Goal: Book appointment/travel/reservation

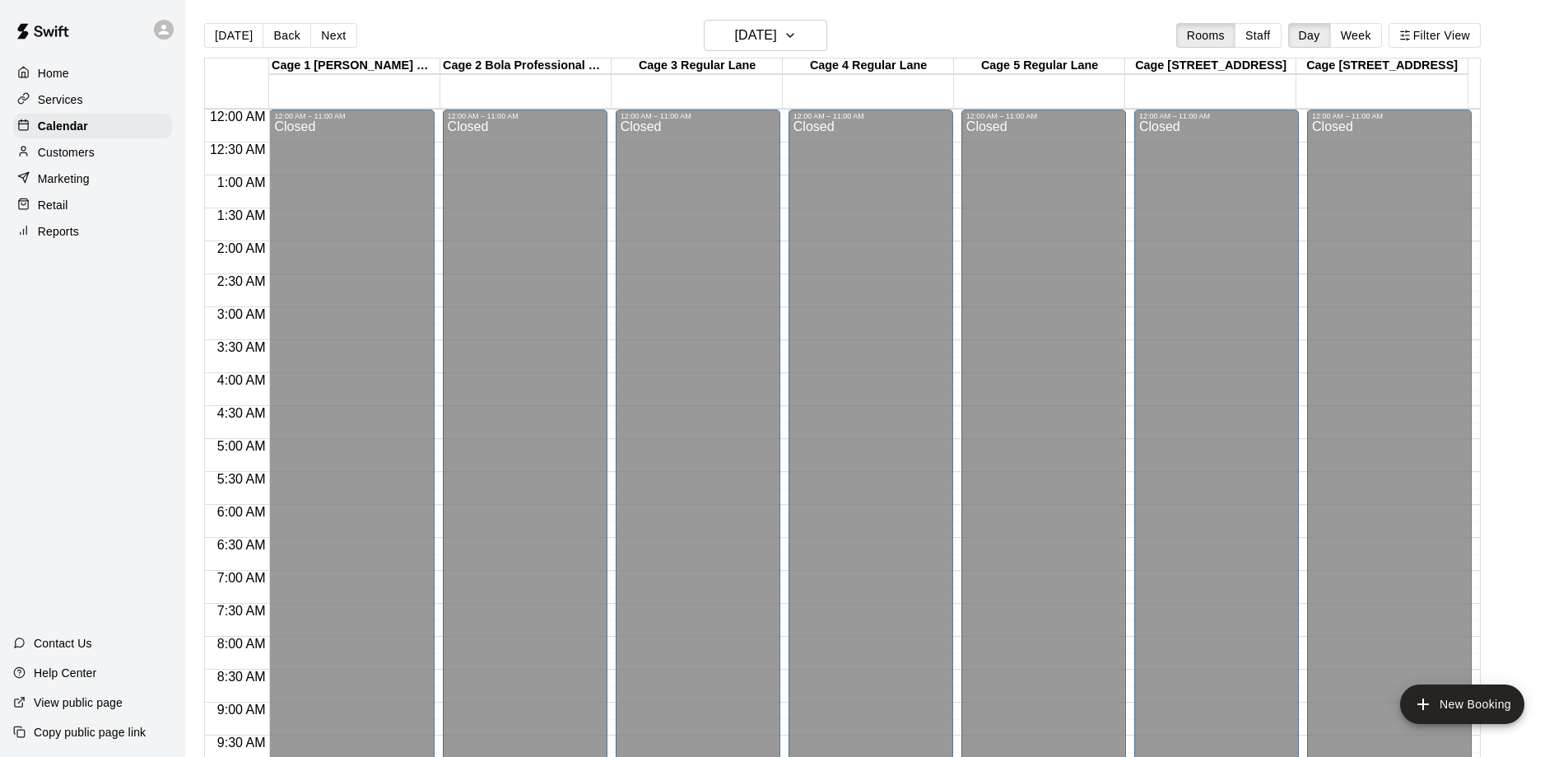
scroll to position [669, 0]
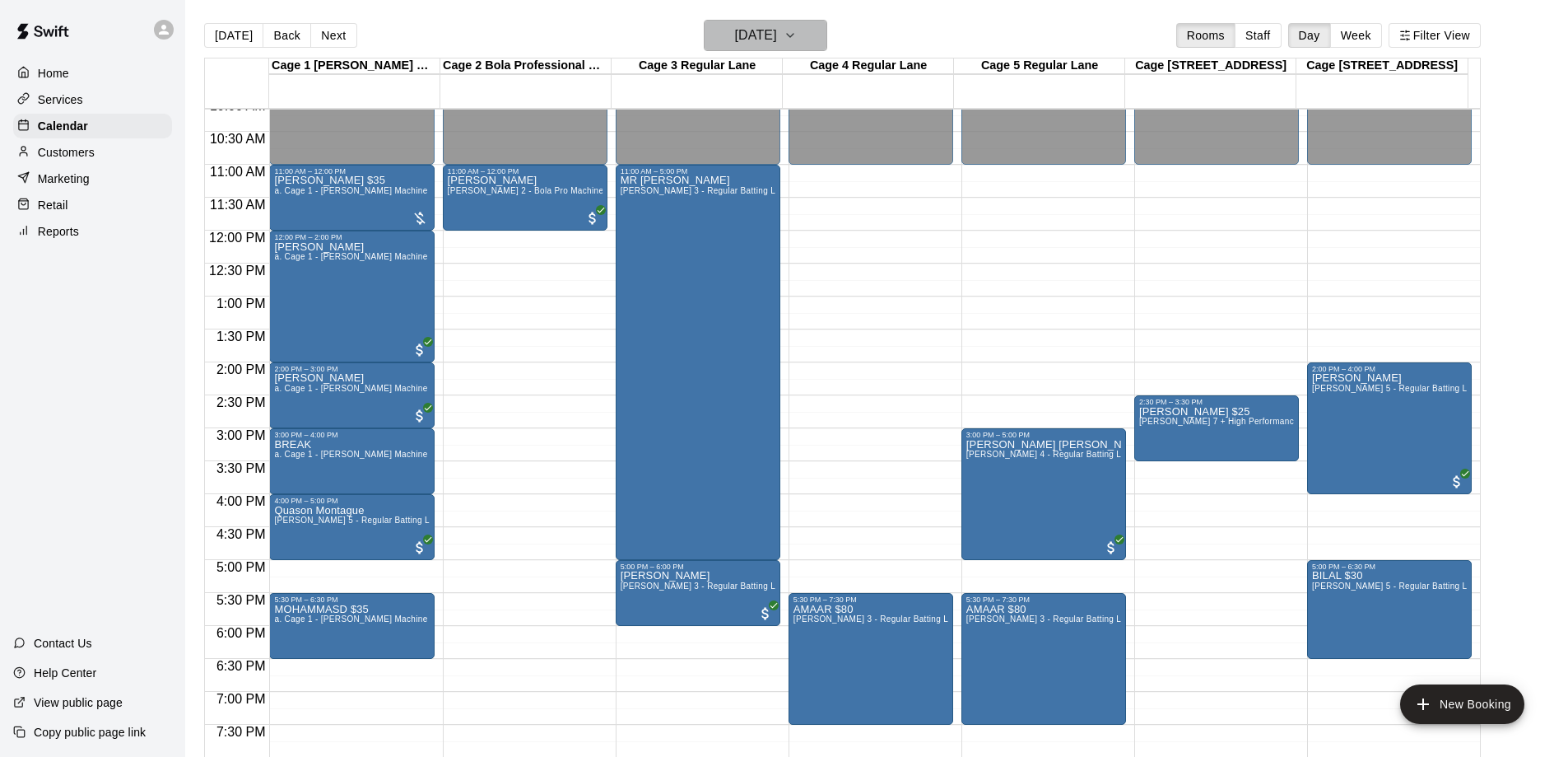
click at [797, 33] on icon "button" at bounding box center [789, 36] width 13 height 20
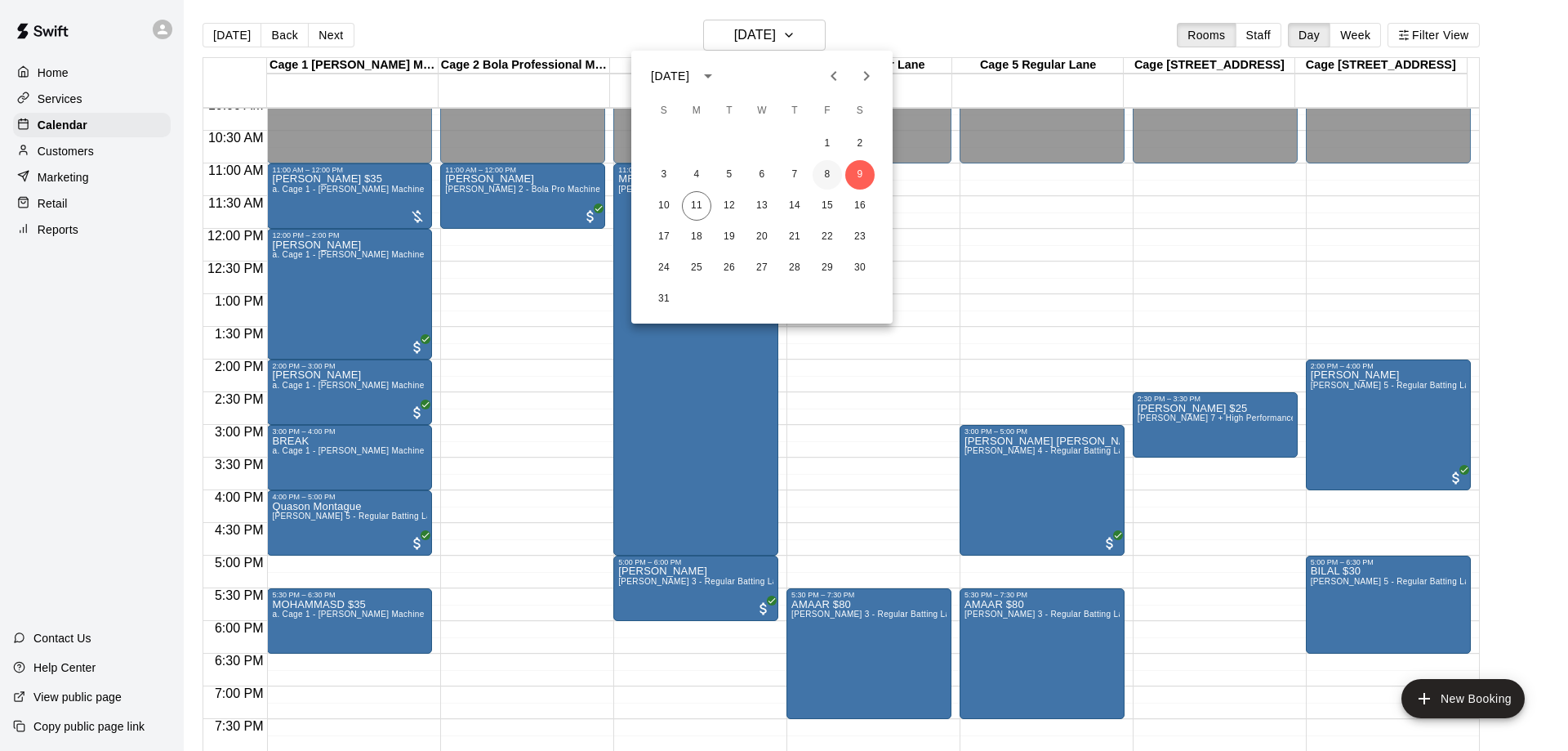
click at [817, 172] on button "8" at bounding box center [827, 175] width 29 height 29
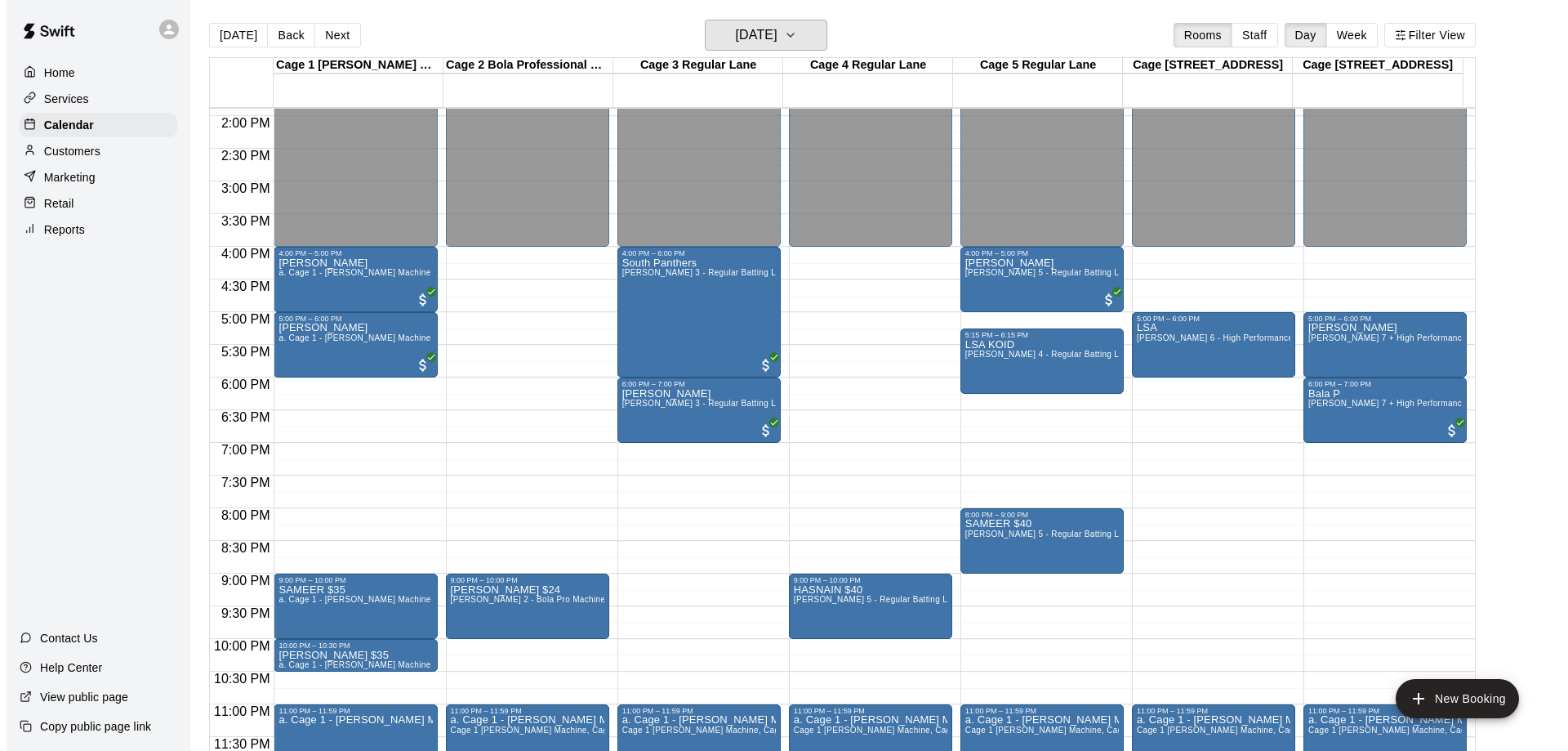
scroll to position [26, 0]
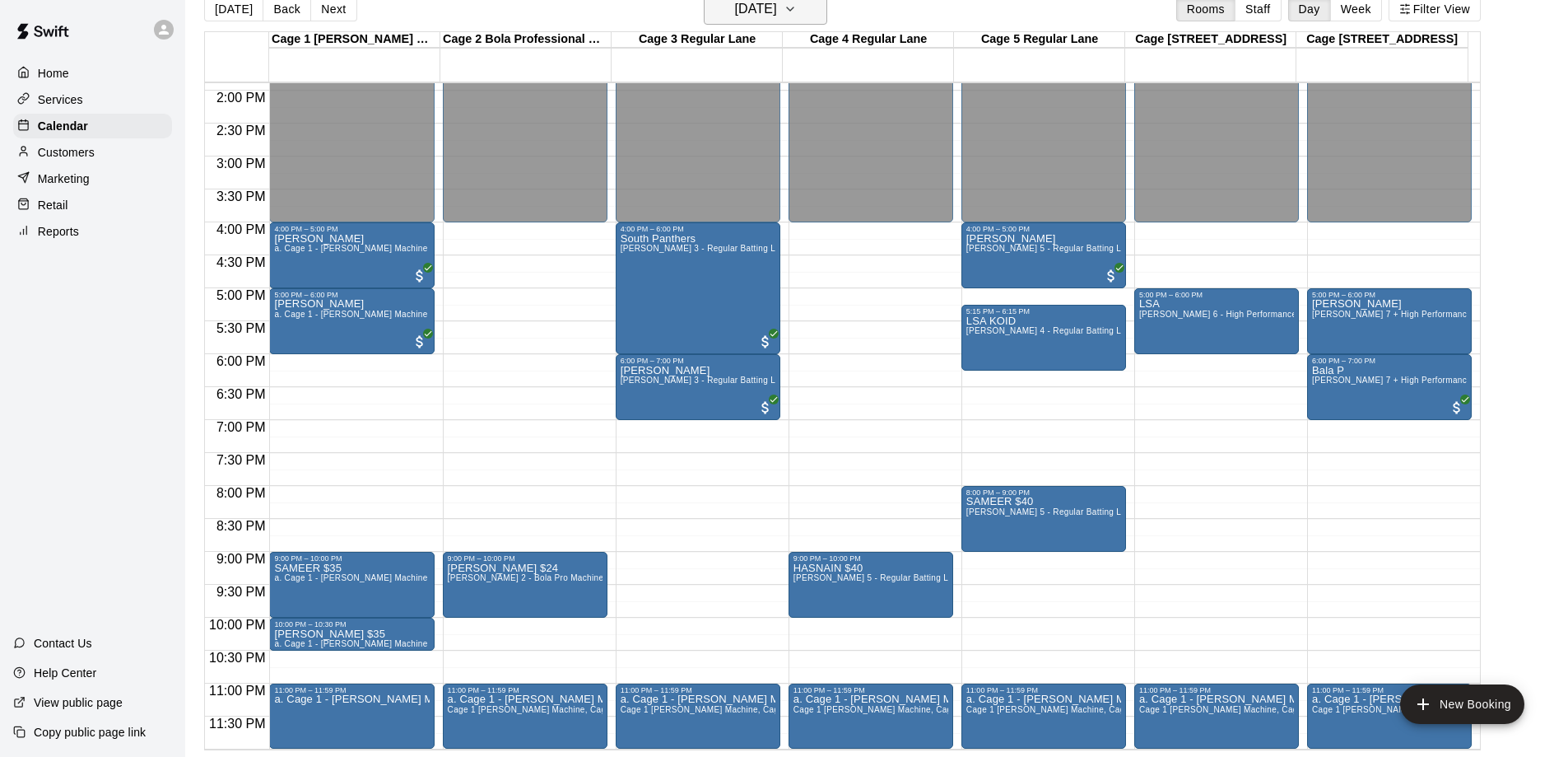
click at [778, 12] on h6 "[DATE]" at bounding box center [756, 9] width 41 height 23
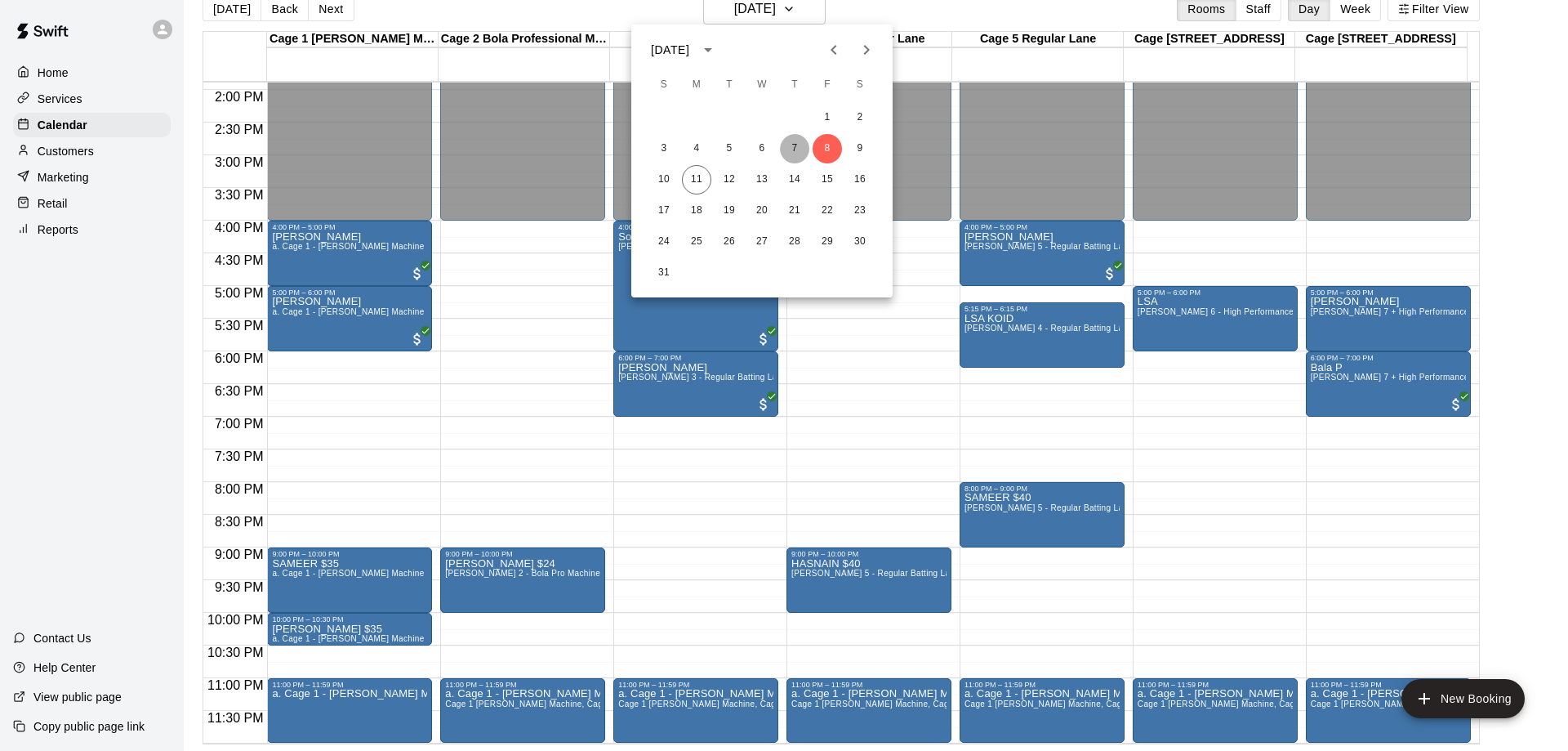
click at [798, 157] on button "7" at bounding box center [795, 149] width 29 height 29
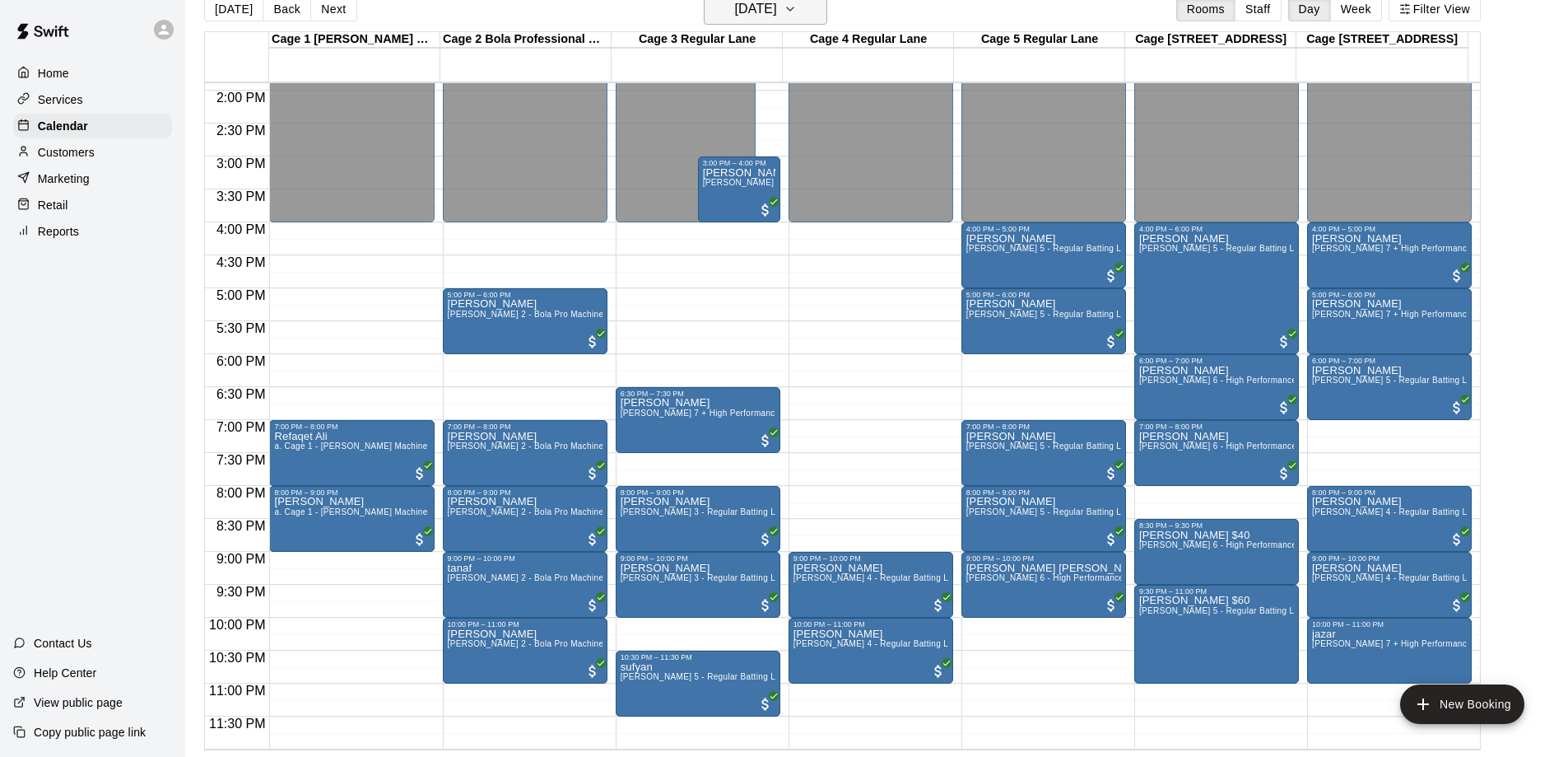
click at [778, 17] on h6 "[DATE]" at bounding box center [756, 9] width 41 height 23
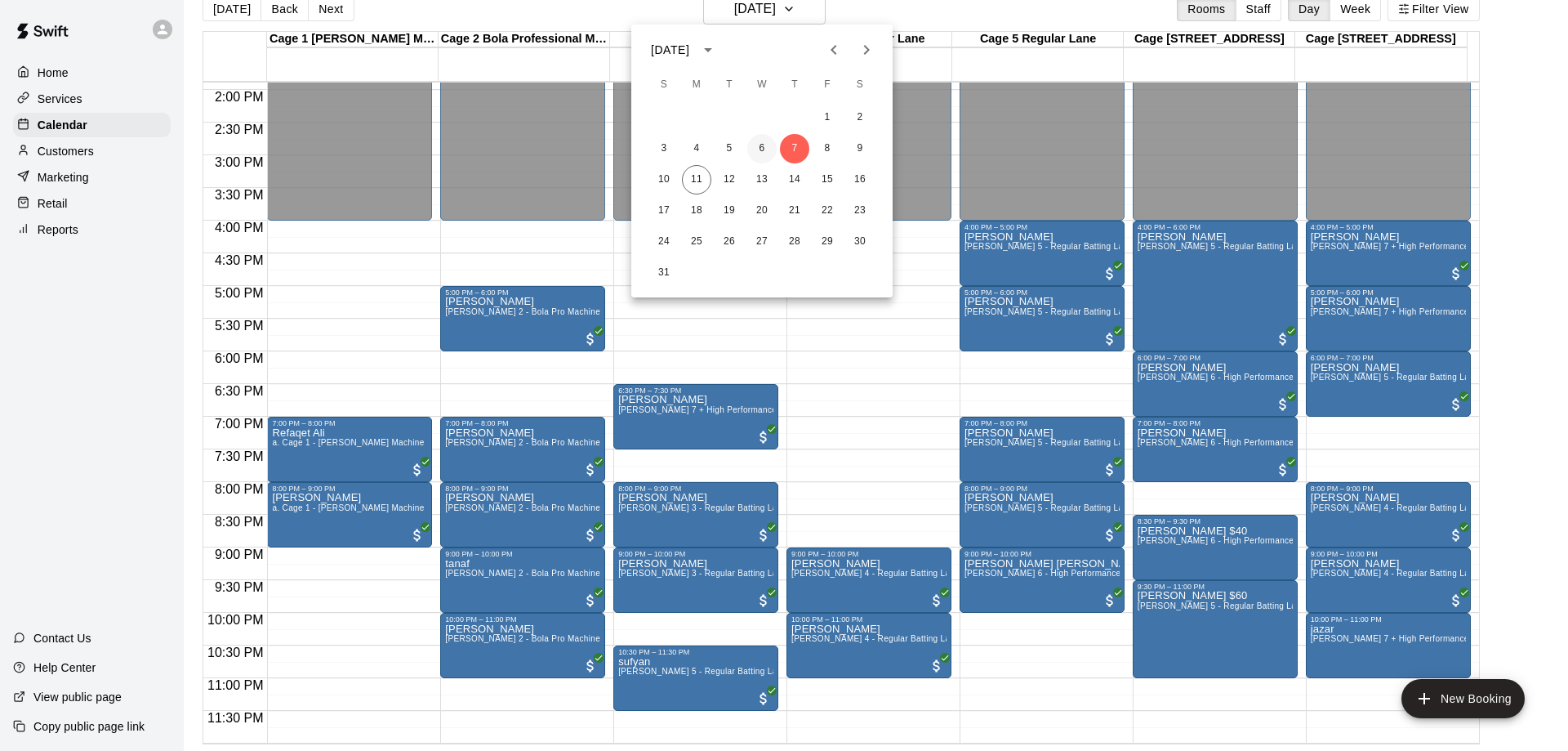
click at [747, 146] on button "6" at bounding box center [761, 149] width 29 height 29
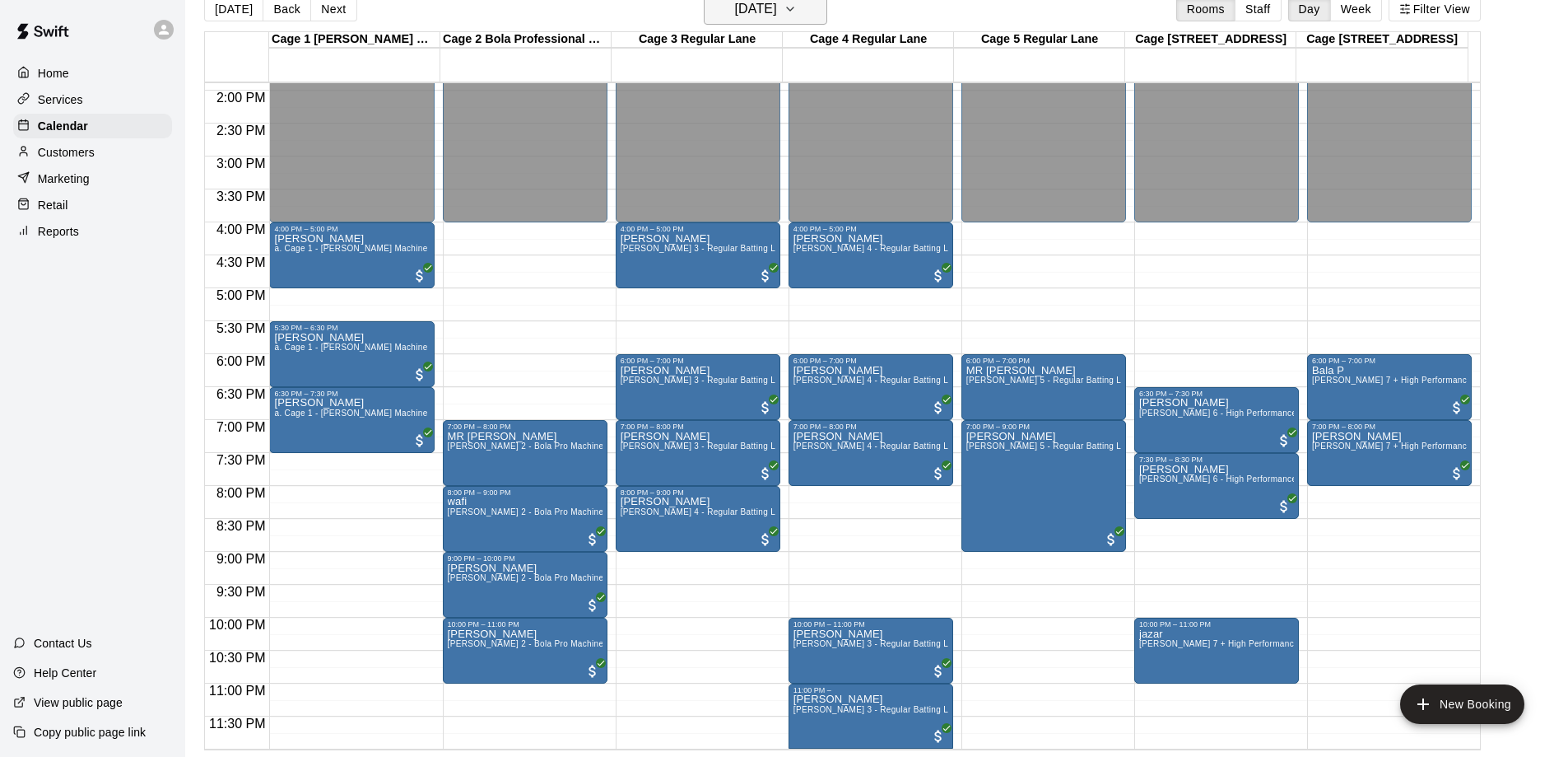
click at [778, 11] on h6 "[DATE]" at bounding box center [756, 9] width 41 height 23
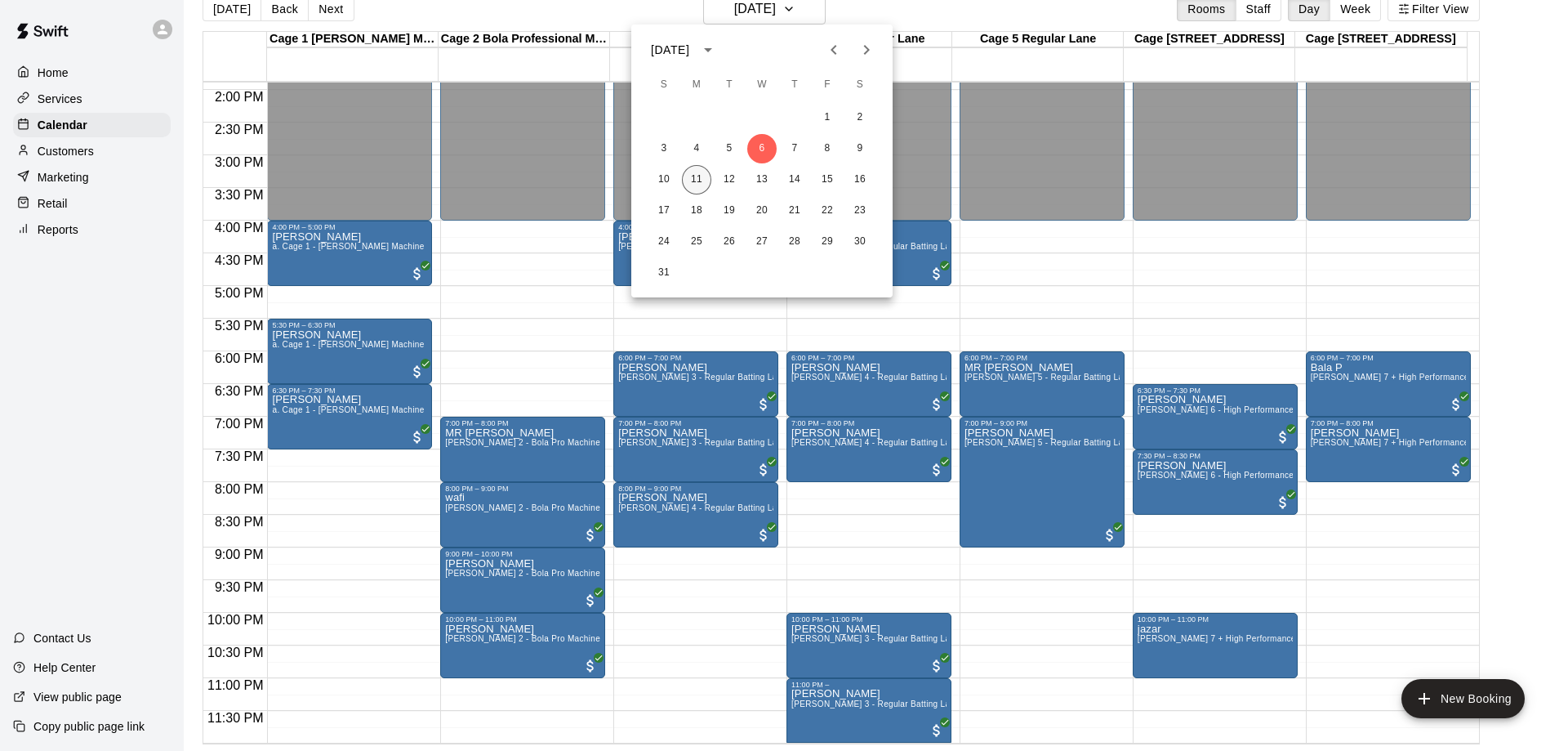
click at [705, 174] on button "11" at bounding box center [697, 179] width 29 height 29
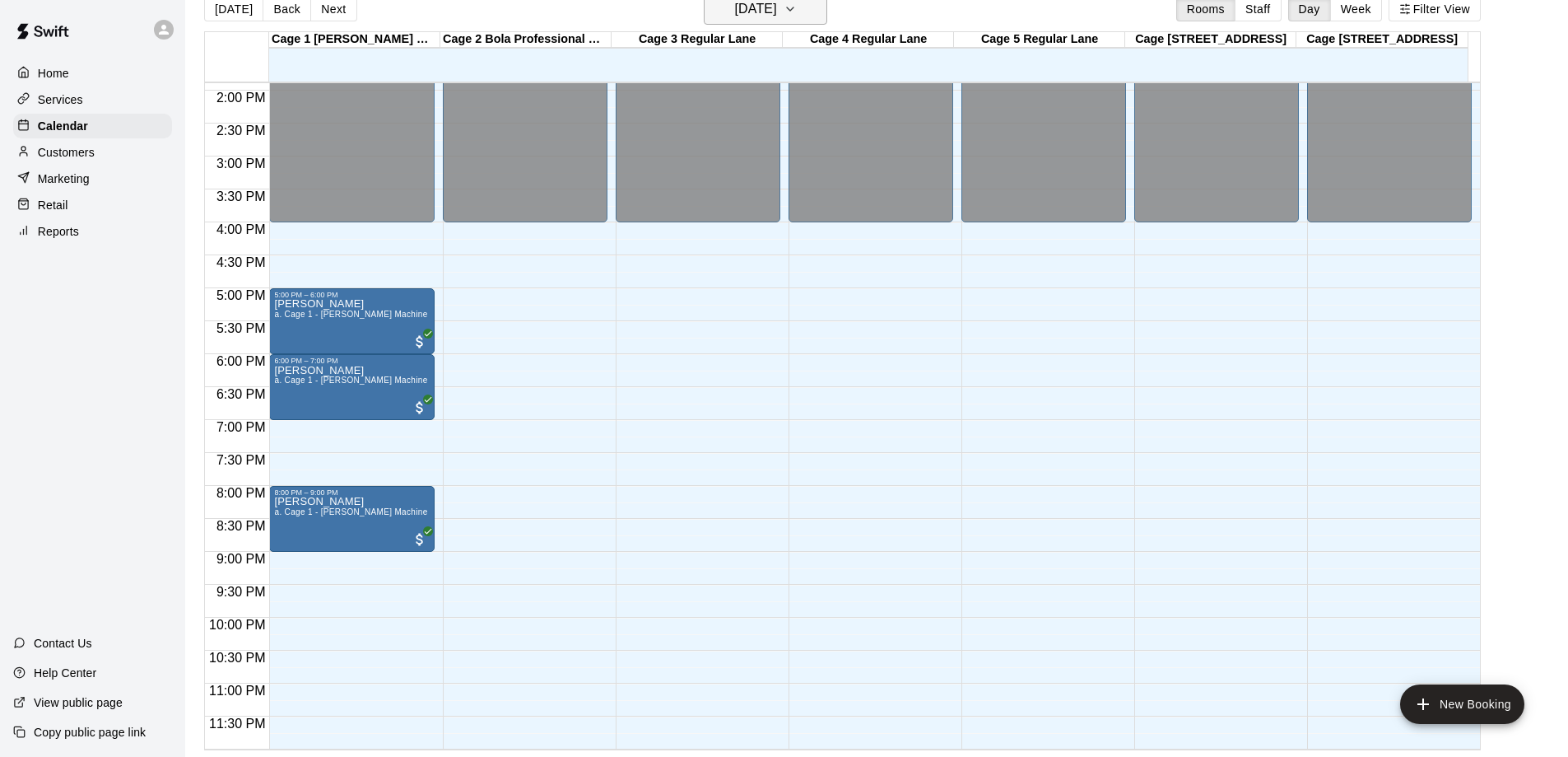
click at [787, 22] on button "[DATE]" at bounding box center [765, 9] width 124 height 32
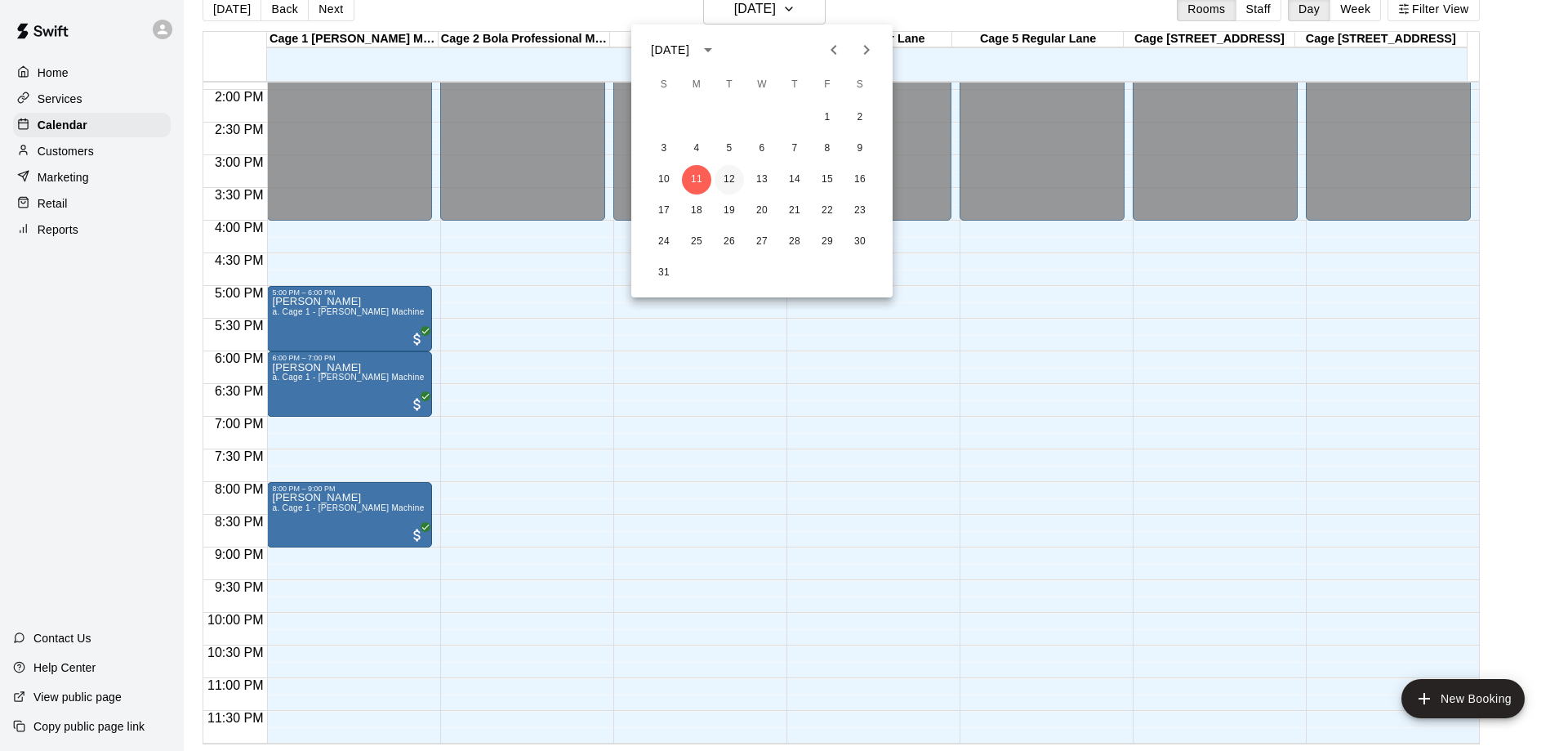
click at [734, 184] on button "12" at bounding box center [729, 179] width 29 height 29
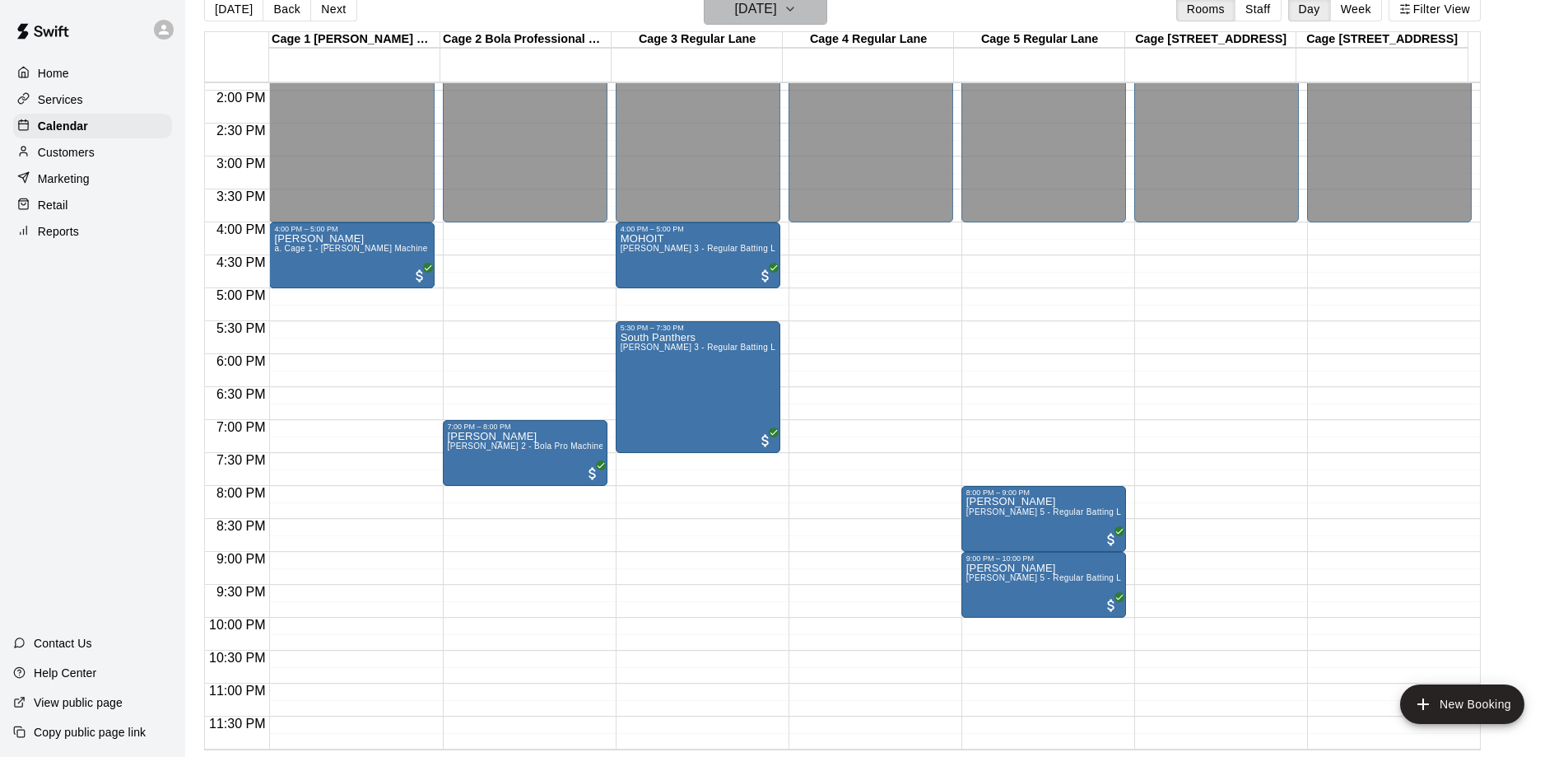
click at [778, 15] on h6 "[DATE]" at bounding box center [756, 9] width 41 height 23
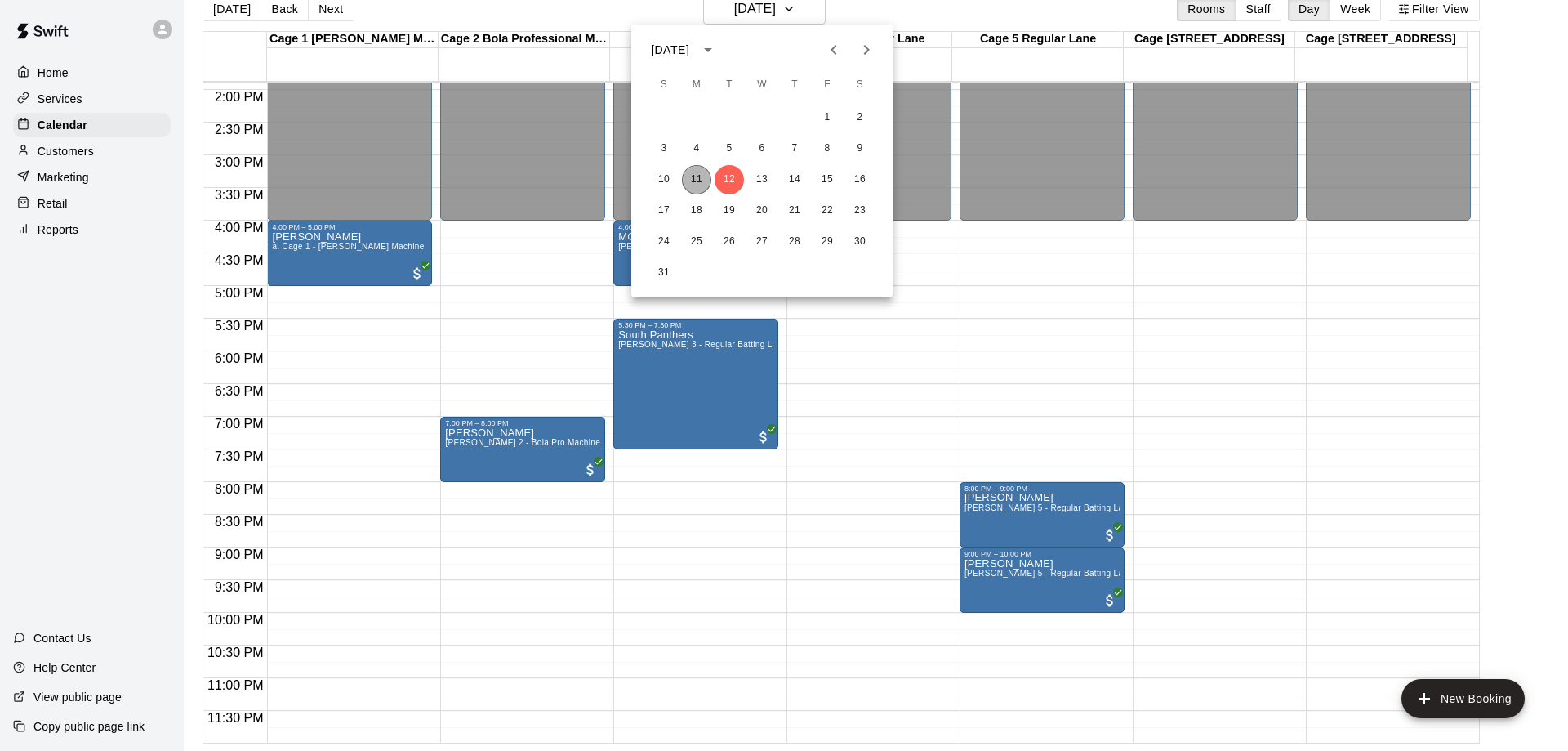
click at [699, 179] on button "11" at bounding box center [697, 179] width 29 height 29
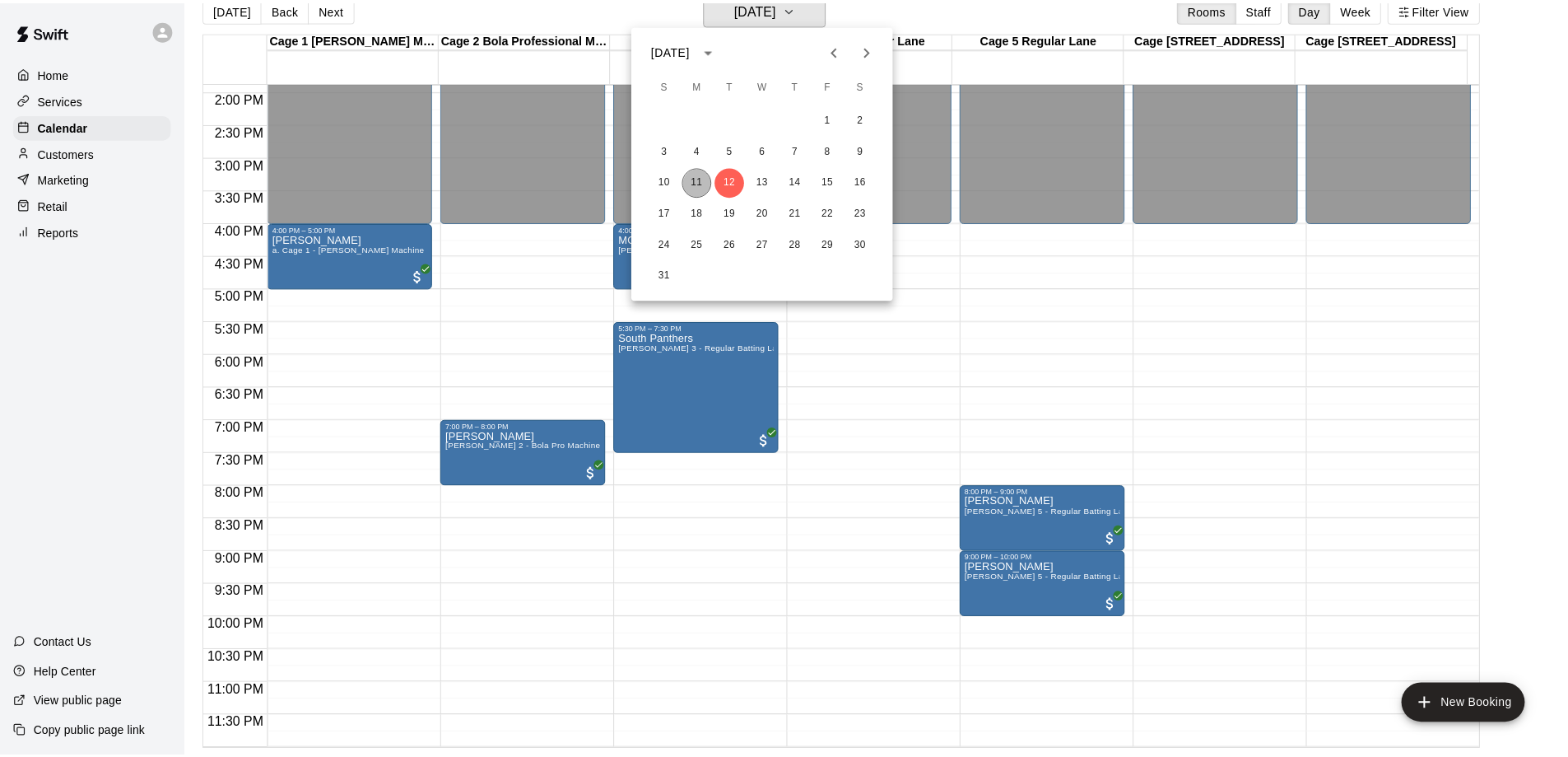
scroll to position [20, 0]
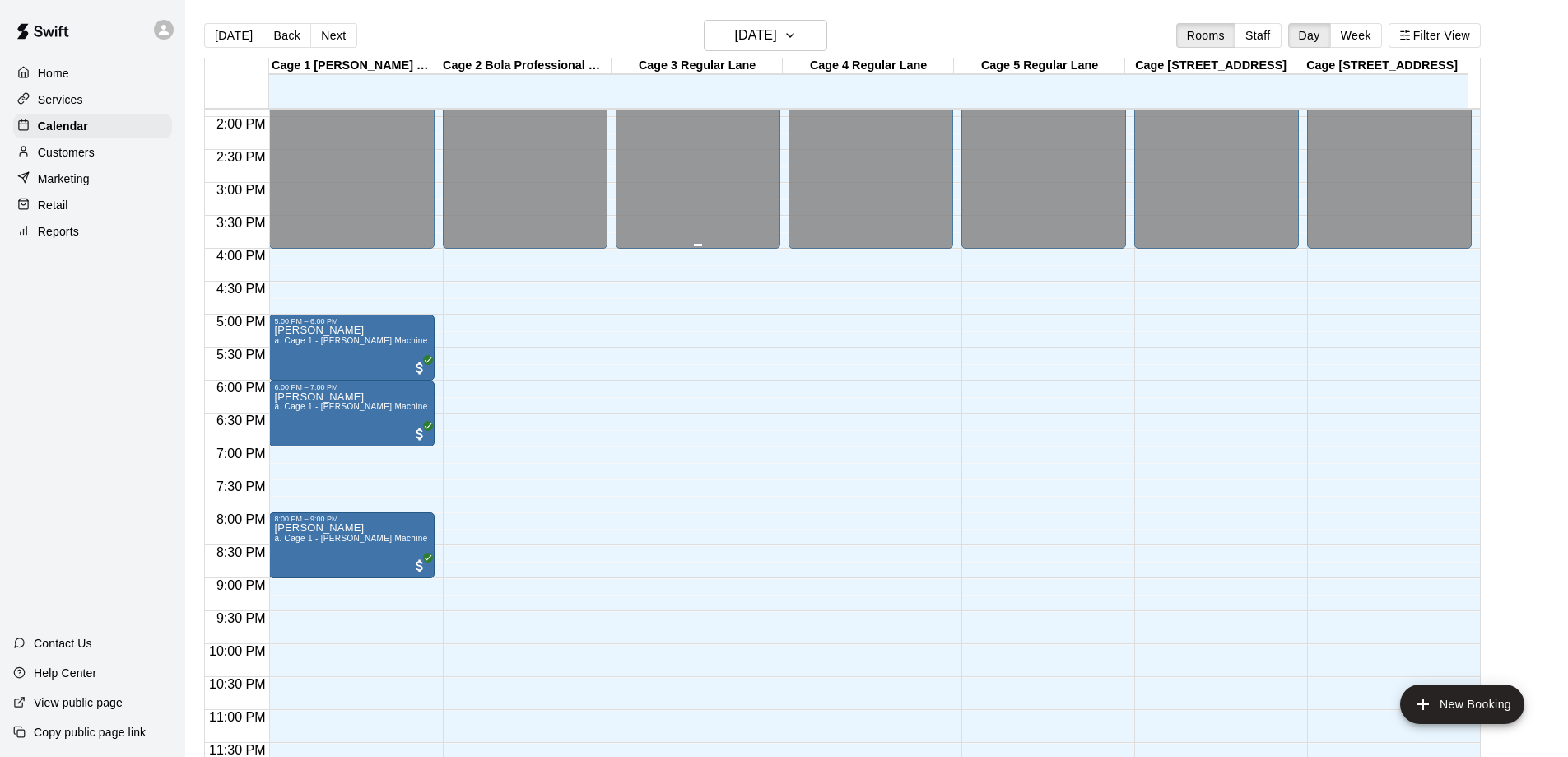
scroll to position [27, 0]
